Goal: Transaction & Acquisition: Purchase product/service

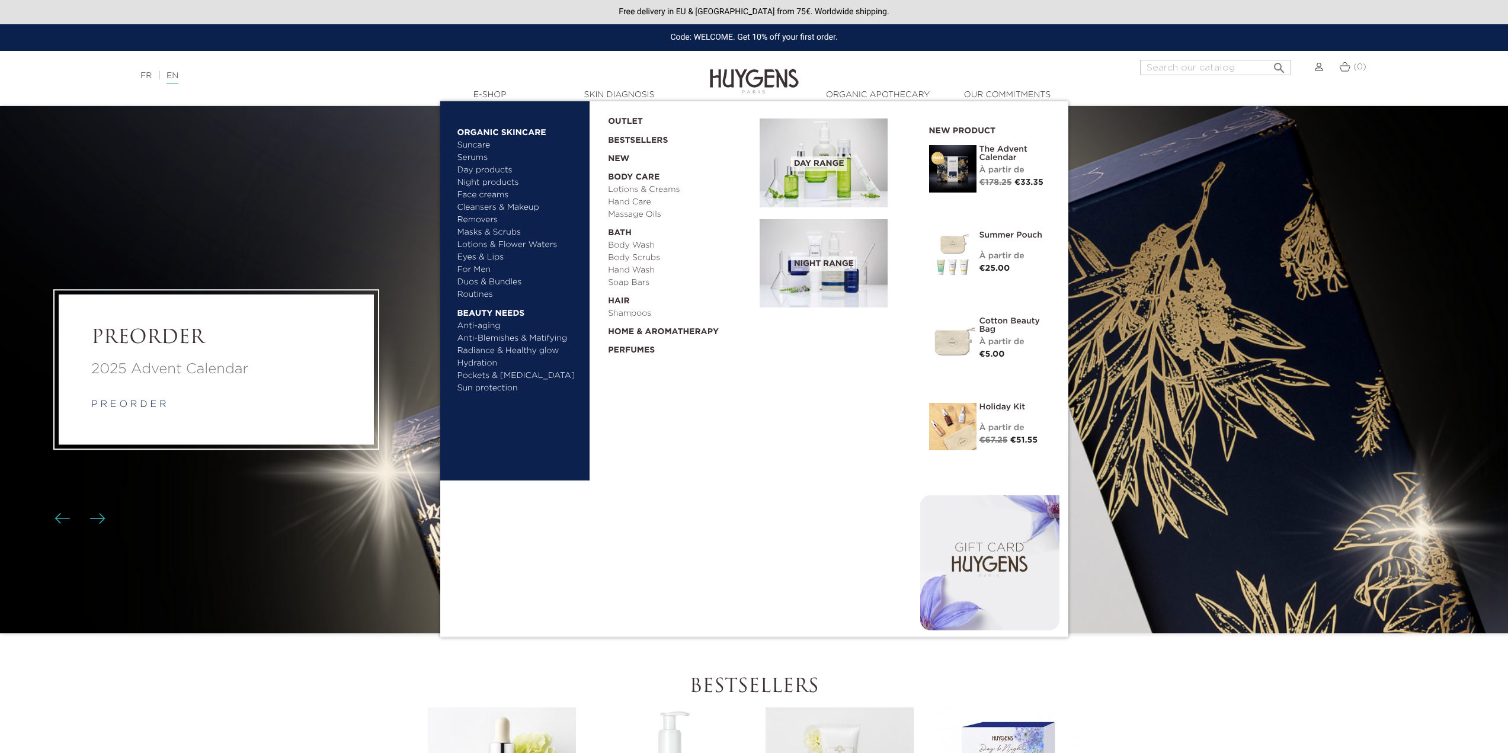
click at [476, 146] on link "Suncare" at bounding box center [519, 145] width 124 height 12
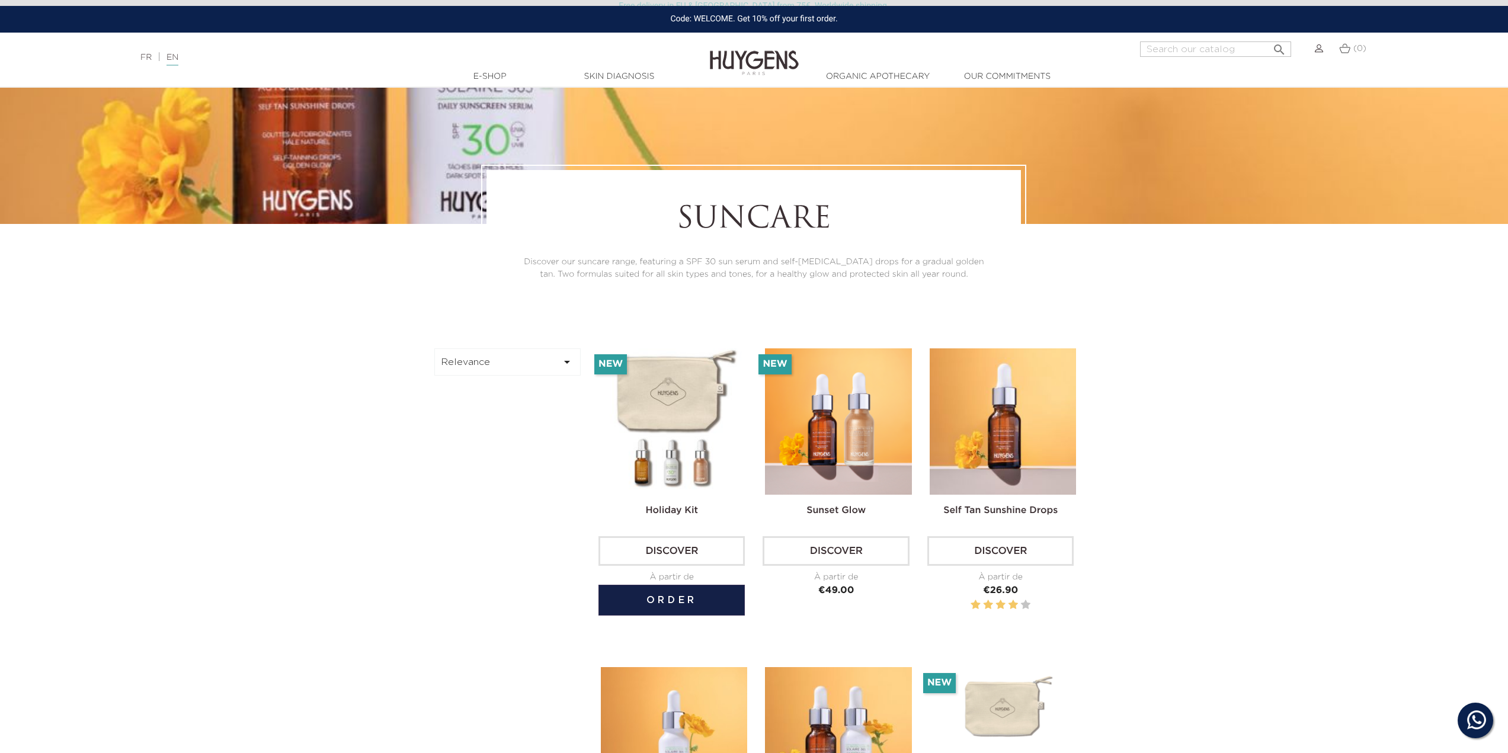
scroll to position [296, 0]
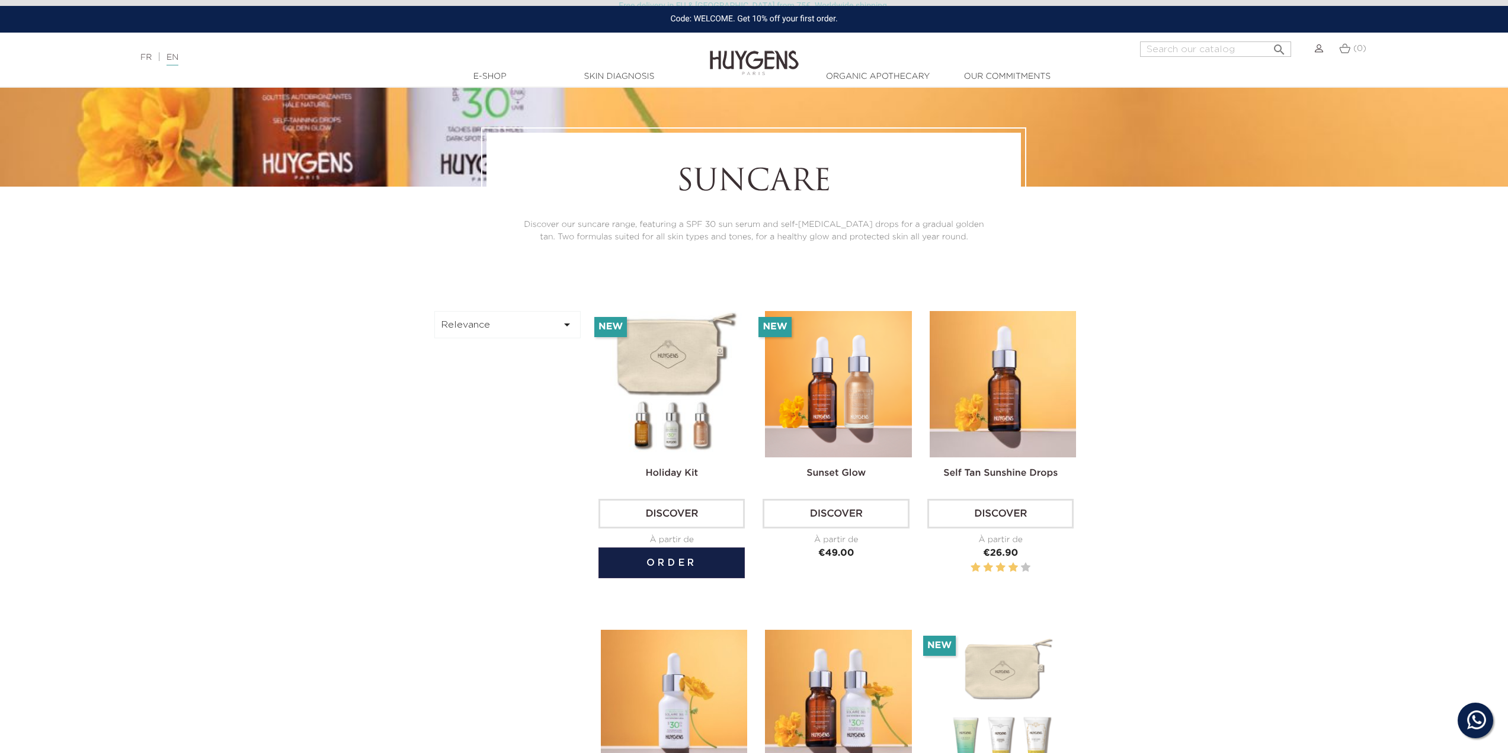
click at [687, 366] on img at bounding box center [674, 384] width 146 height 146
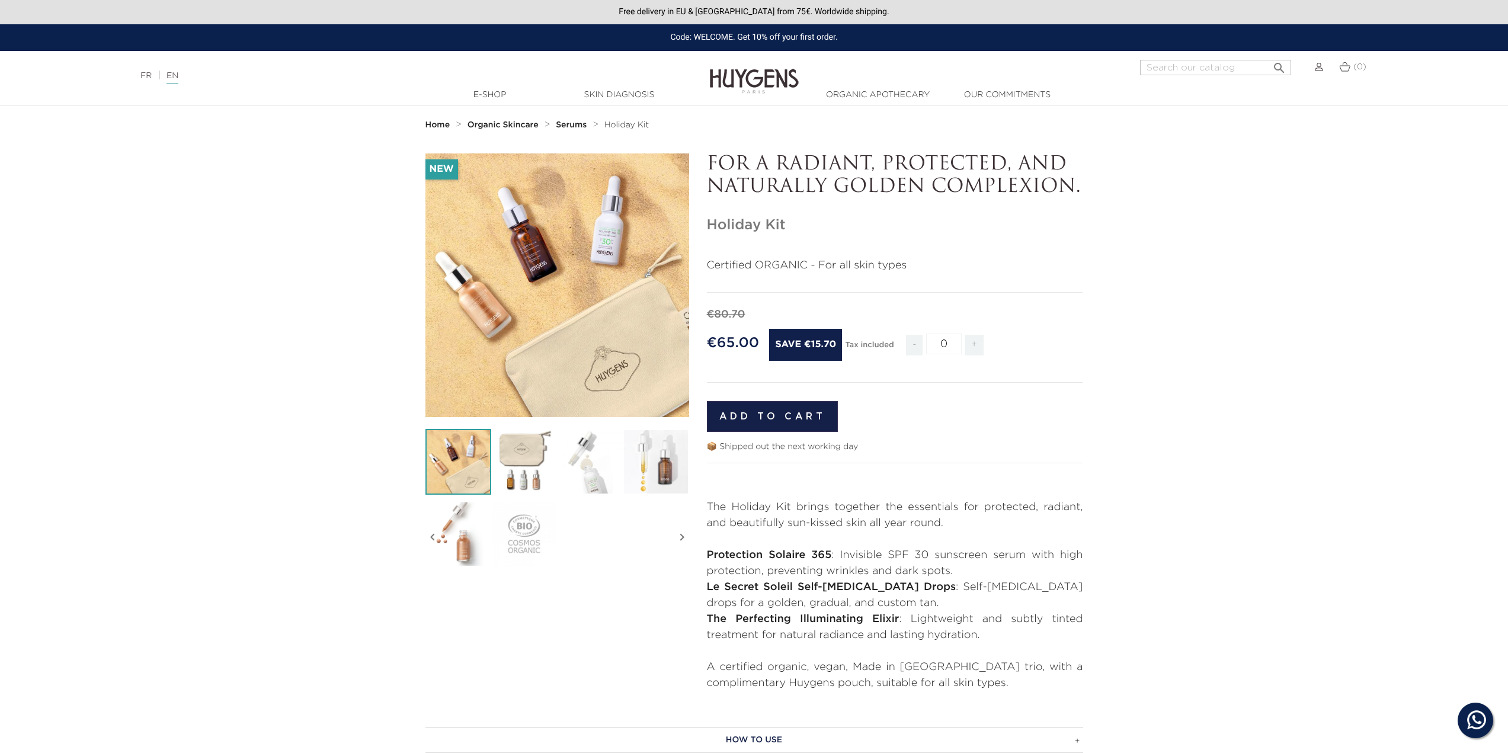
click at [775, 415] on button "Add to cart" at bounding box center [773, 416] width 132 height 31
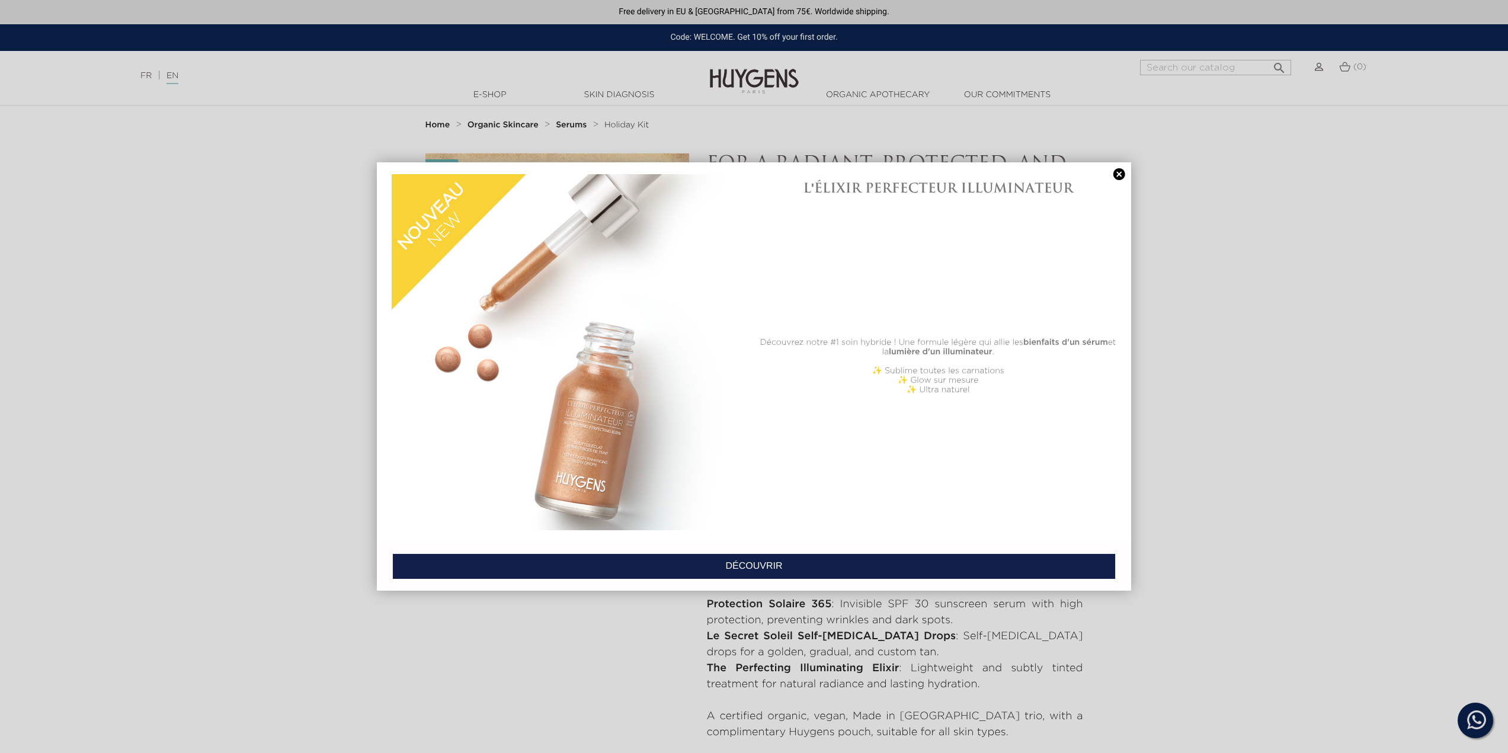
click at [757, 565] on link "DÉCOUVRIR" at bounding box center [754, 566] width 724 height 26
